Goal: Transaction & Acquisition: Purchase product/service

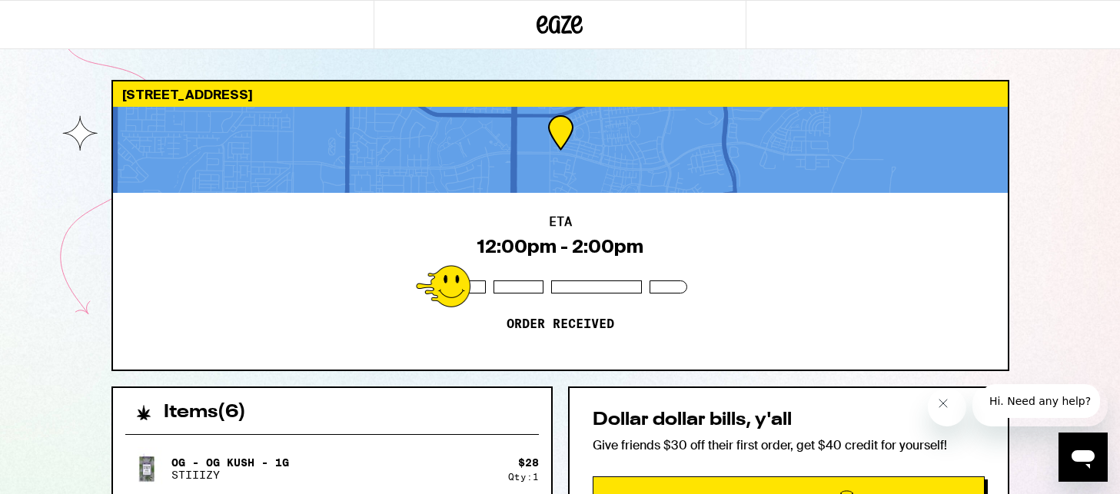
click at [557, 26] on icon at bounding box center [560, 25] width 46 height 28
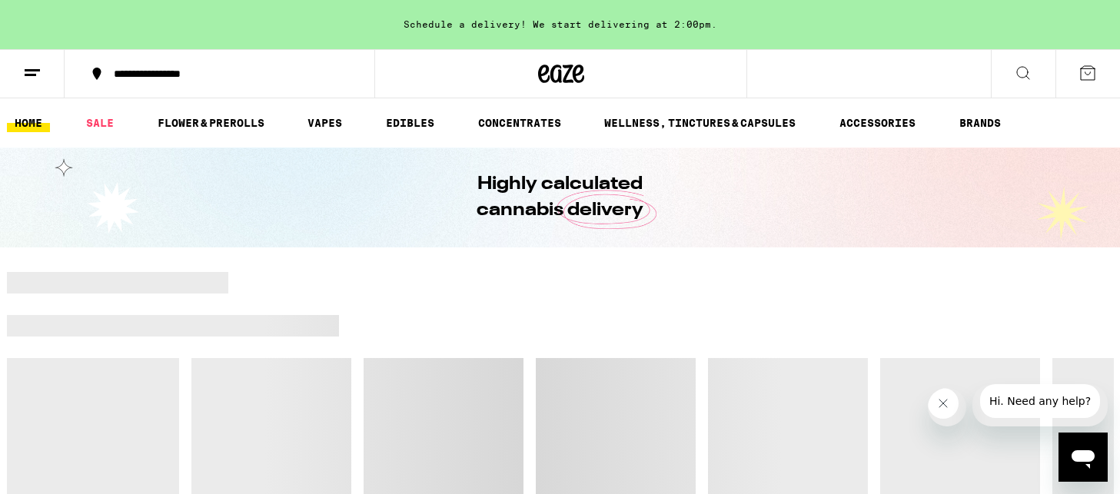
click at [28, 75] on line at bounding box center [31, 75] width 12 height 0
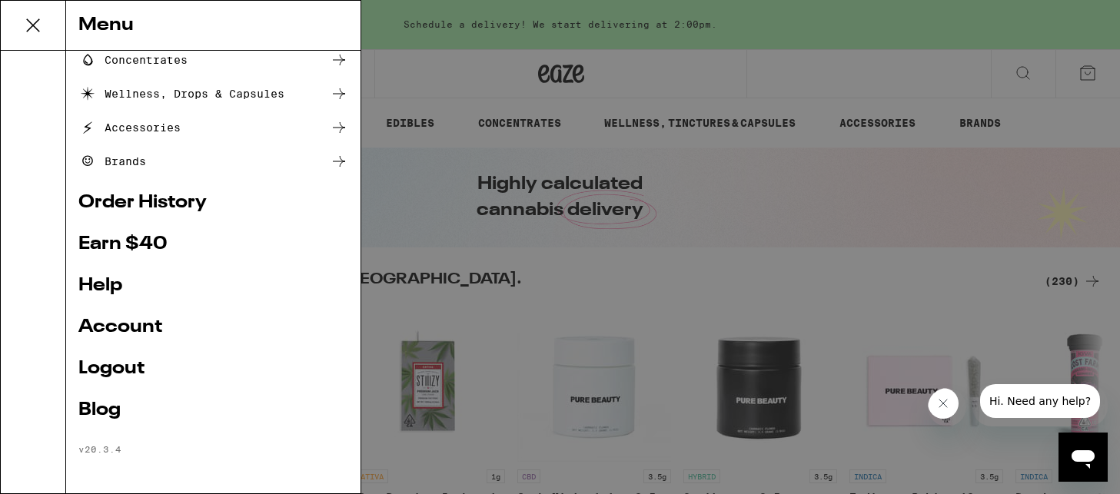
click at [132, 319] on link "Account" at bounding box center [213, 327] width 270 height 18
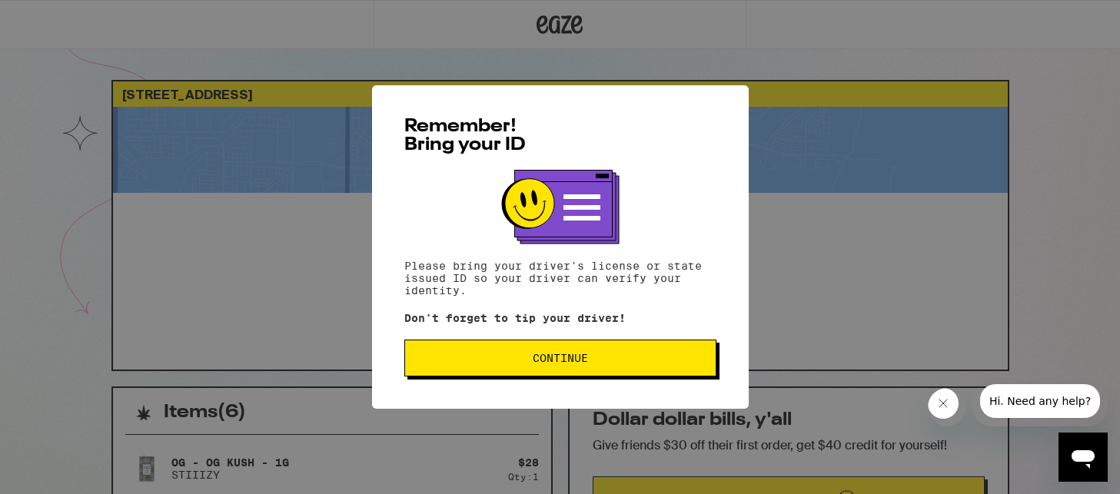
click at [556, 363] on span "Continue" at bounding box center [560, 358] width 55 height 11
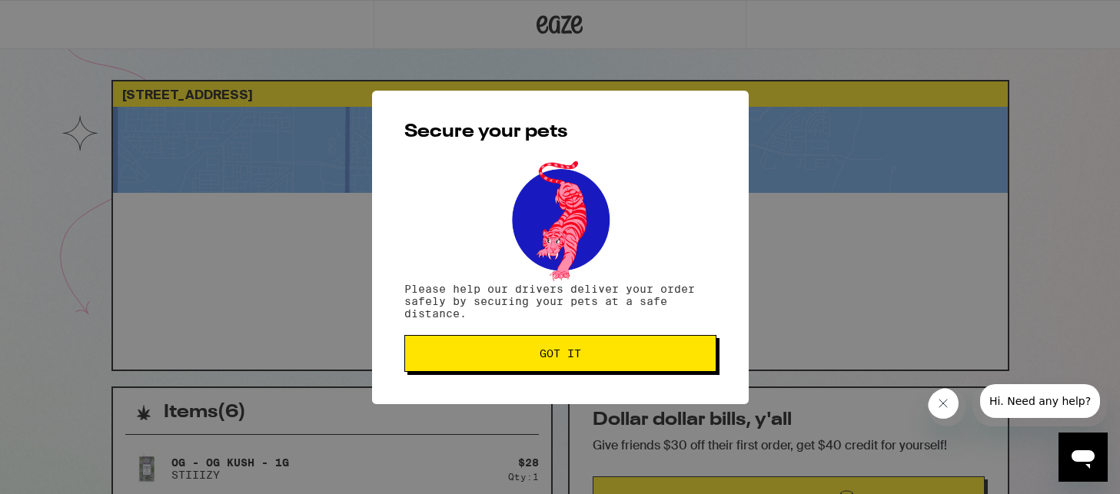
click at [599, 352] on span "Got it" at bounding box center [561, 353] width 286 height 11
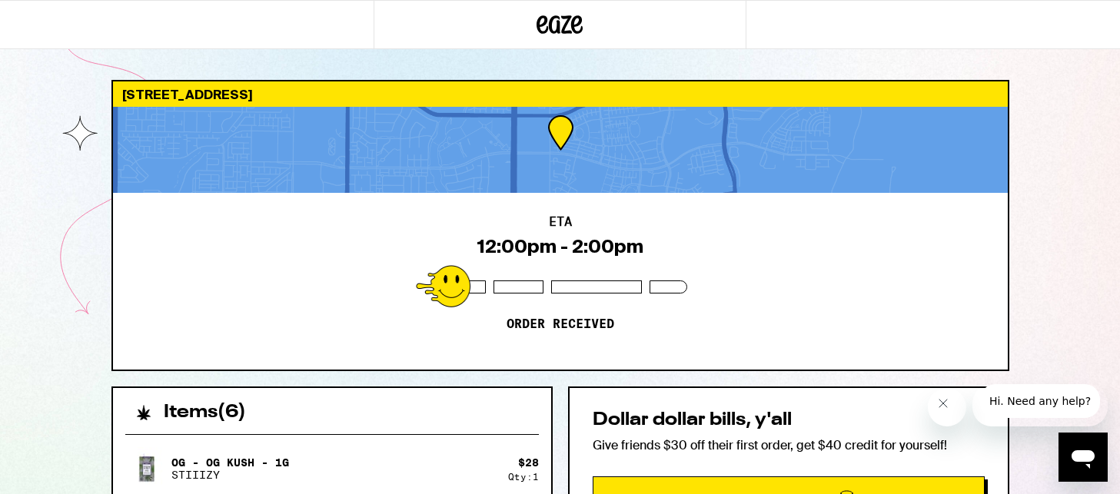
click at [534, 20] on div at bounding box center [561, 24] width 374 height 49
click at [544, 22] on icon at bounding box center [543, 24] width 12 height 18
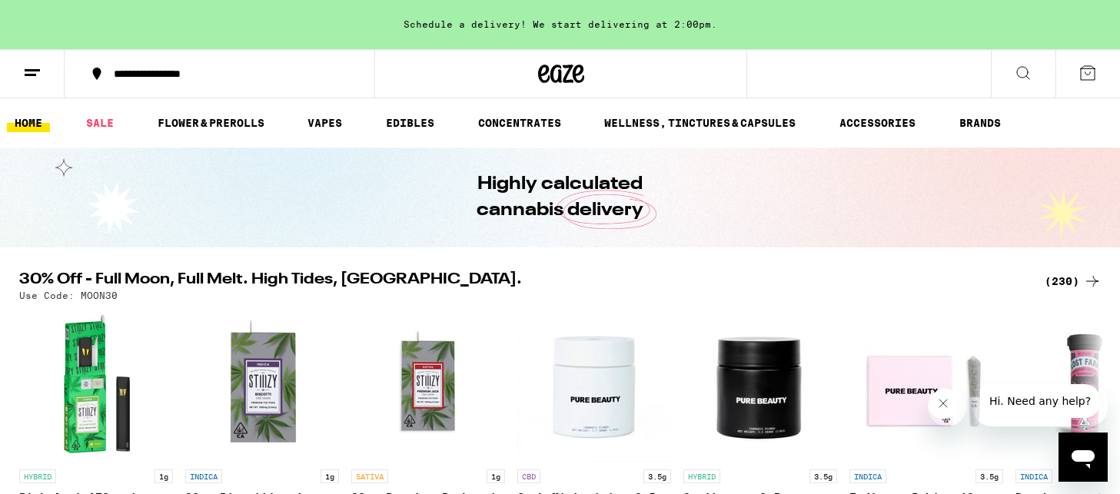
click at [1080, 79] on icon at bounding box center [1088, 73] width 18 height 18
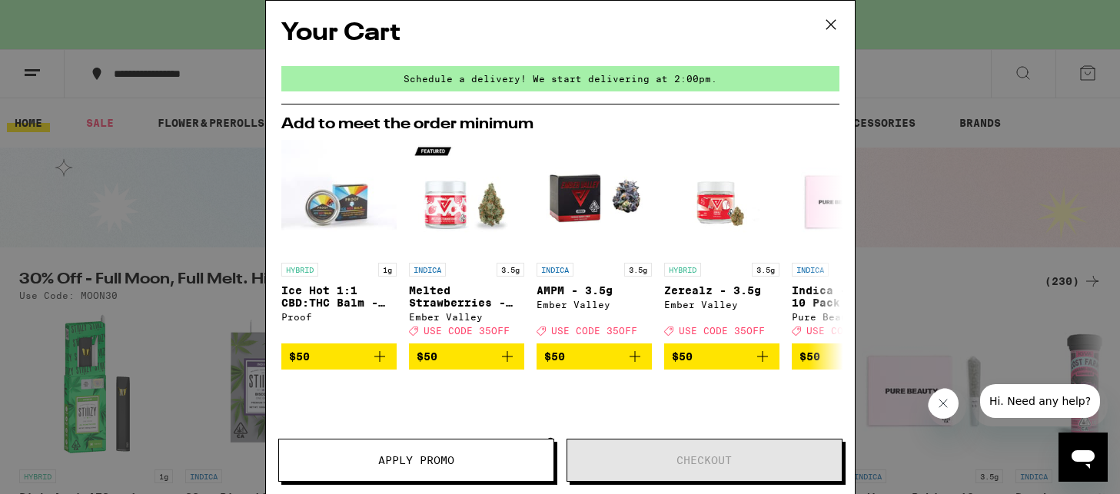
click at [847, 24] on button at bounding box center [831, 25] width 48 height 49
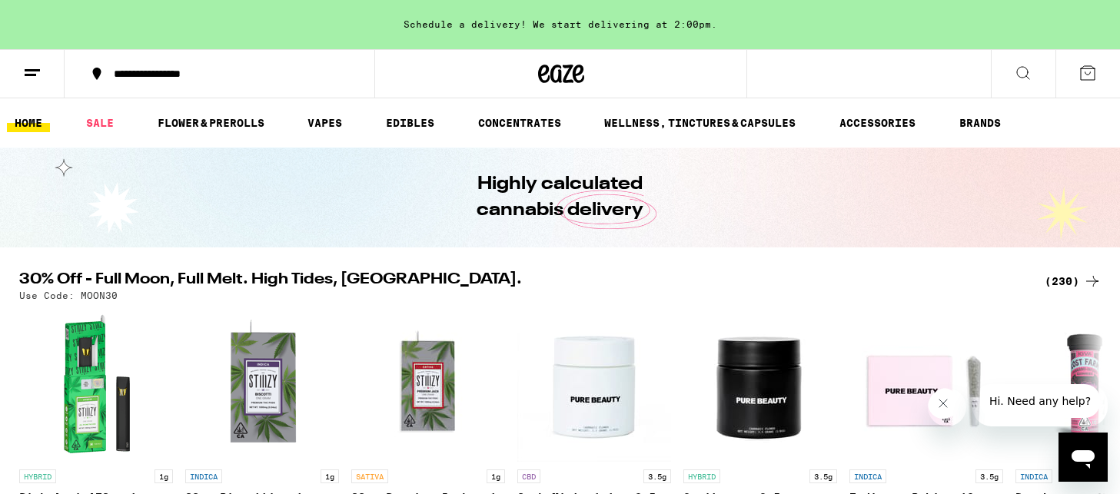
click at [40, 73] on icon at bounding box center [32, 73] width 18 height 18
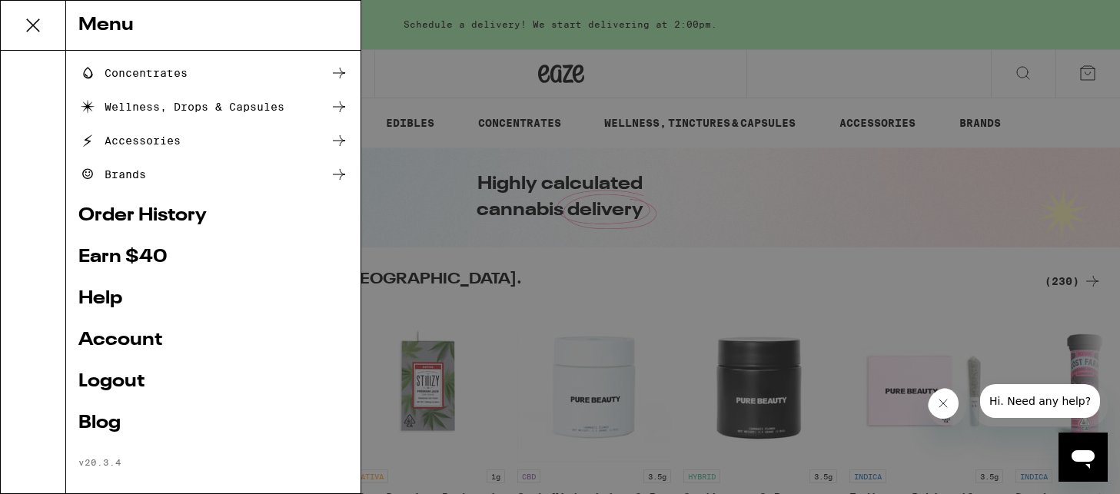
scroll to position [212, 0]
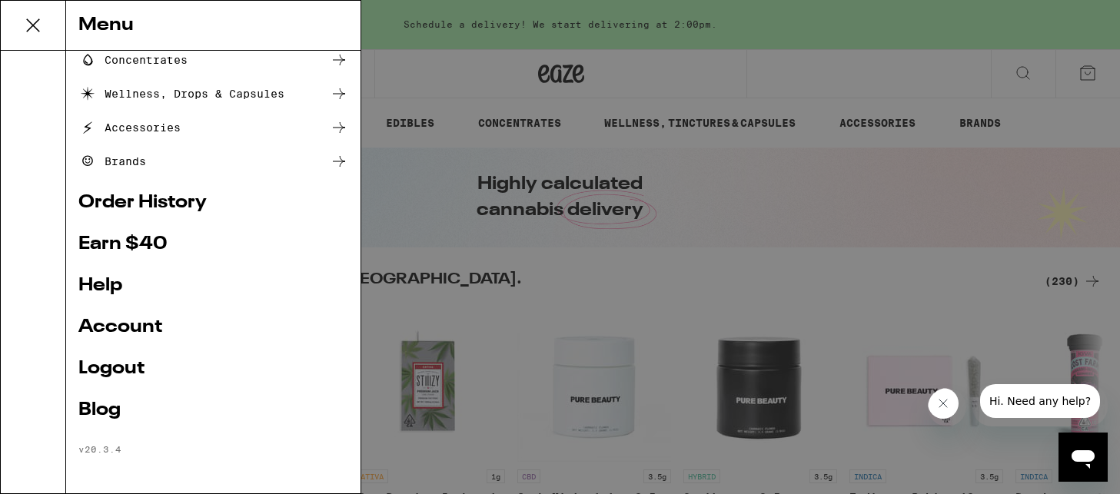
click at [156, 201] on link "Order History" at bounding box center [213, 203] width 270 height 18
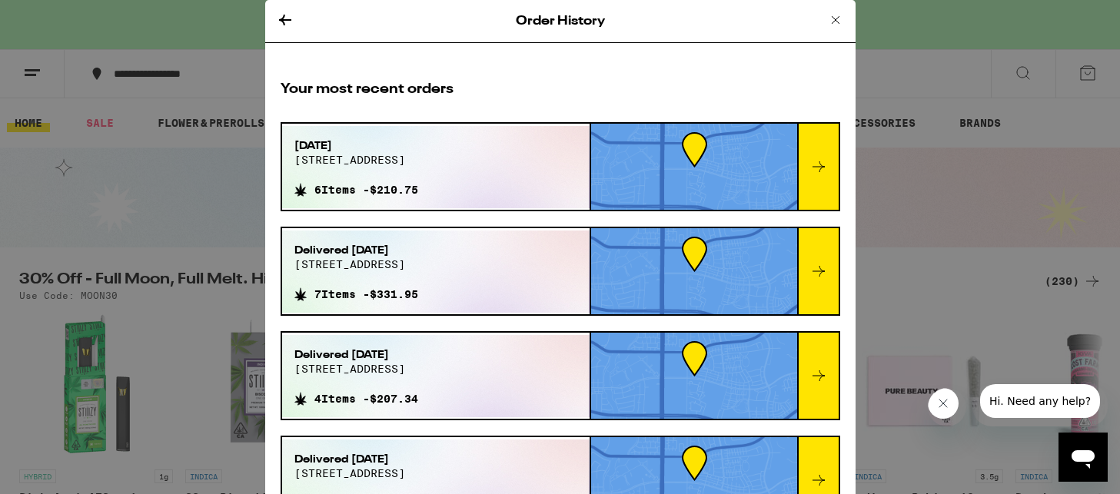
click at [825, 168] on icon at bounding box center [819, 167] width 18 height 18
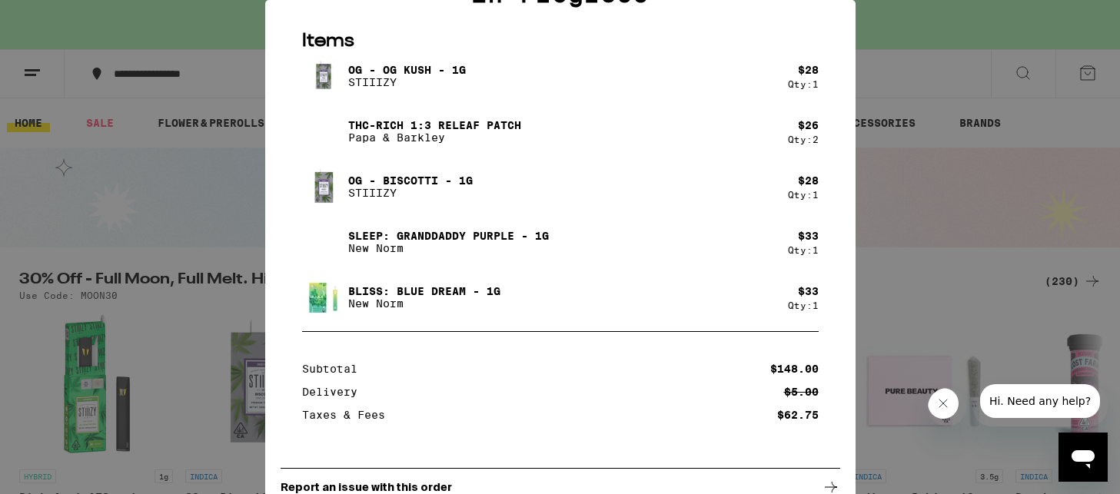
scroll to position [195, 0]
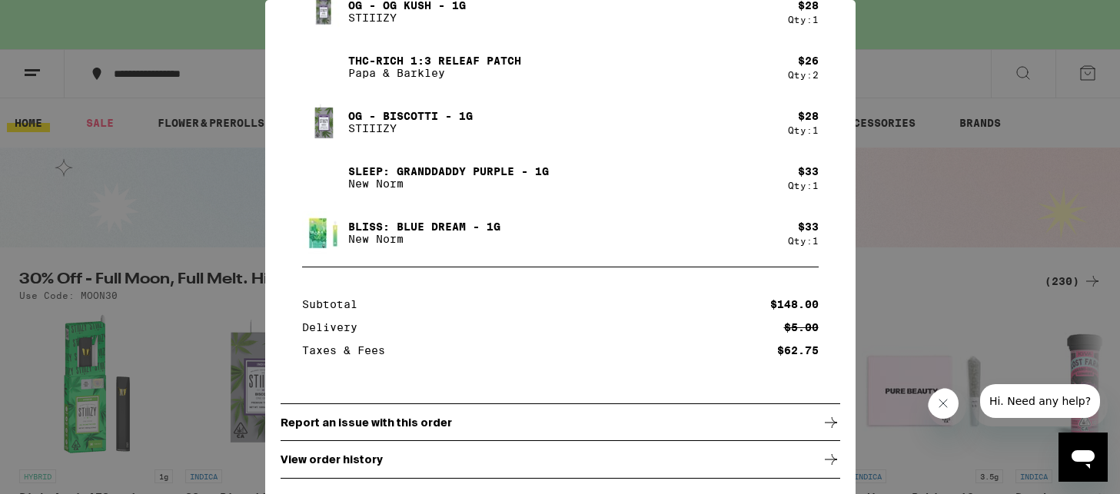
click at [823, 458] on icon at bounding box center [831, 460] width 18 height 18
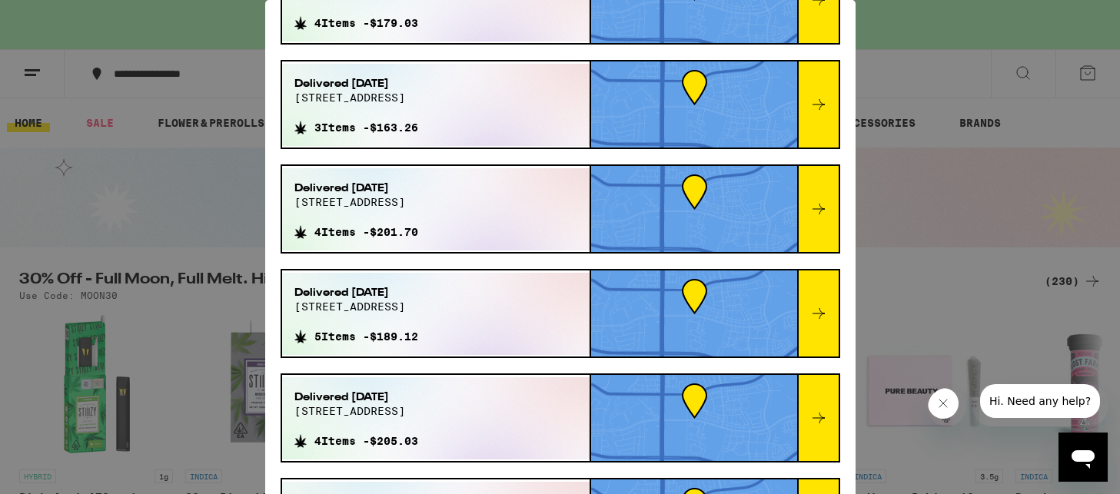
scroll to position [486, 0]
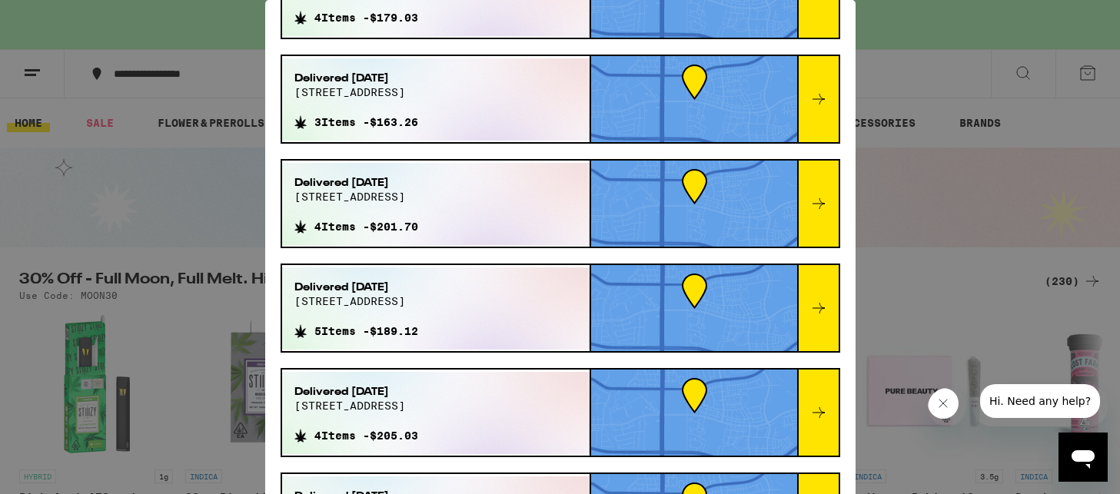
click at [937, 116] on div "Order History Your most recent orders [DATE] 3739 central pkwy 6 Items - $210.7…" at bounding box center [560, 247] width 1120 height 494
